Goal: Task Accomplishment & Management: Manage account settings

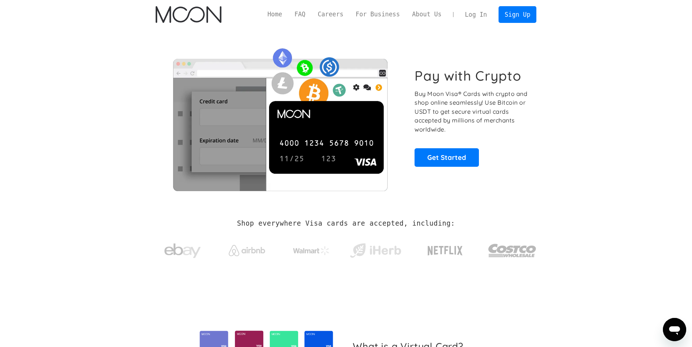
click at [483, 10] on link "Log In" at bounding box center [476, 15] width 34 height 16
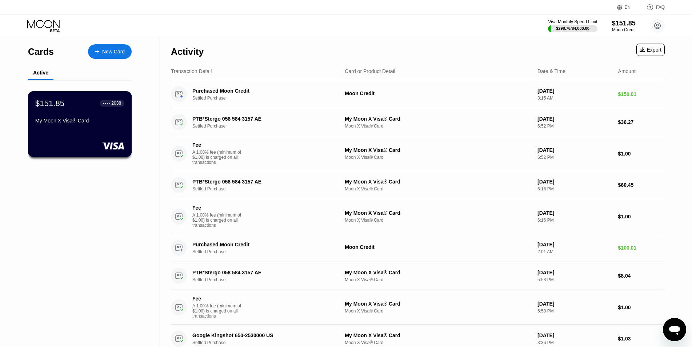
click at [68, 111] on div "$151.85 ● ● ● ● 2038 My Moon X Visa® Card" at bounding box center [79, 113] width 89 height 28
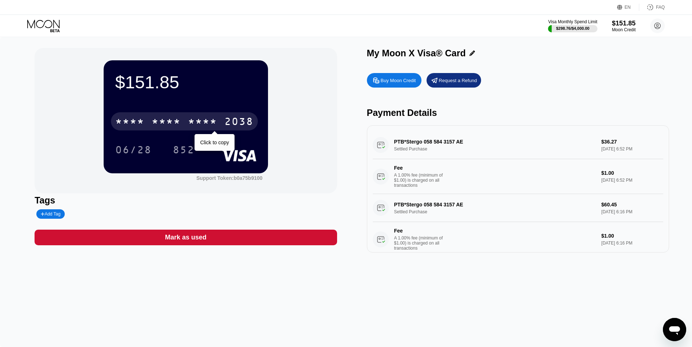
click at [169, 122] on div "* * * *" at bounding box center [166, 123] width 29 height 12
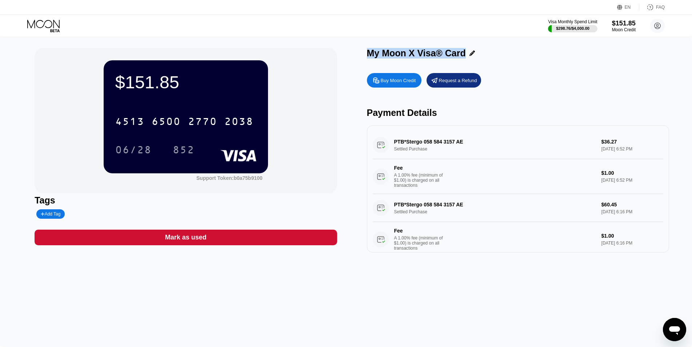
drag, startPoint x: 463, startPoint y: 54, endPoint x: 349, endPoint y: 57, distance: 114.5
click at [349, 57] on div "$151.85 4513 6500 2770 2038 06/28 852 Support Token: b0a75b9100 Tags Add Tag Ma…" at bounding box center [346, 150] width 623 height 205
copy div "My Moon X Visa® Card"
